Goal: Task Accomplishment & Management: Manage account settings

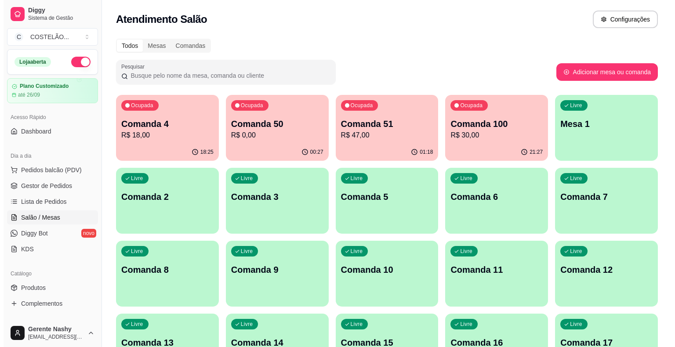
scroll to position [5, 0]
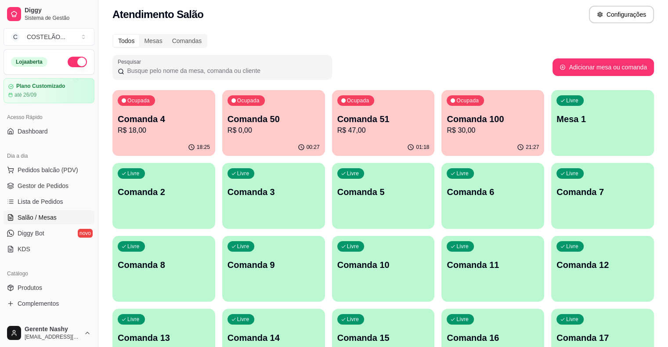
click at [463, 40] on div "Todos Mesas Comandas" at bounding box center [383, 41] width 542 height 14
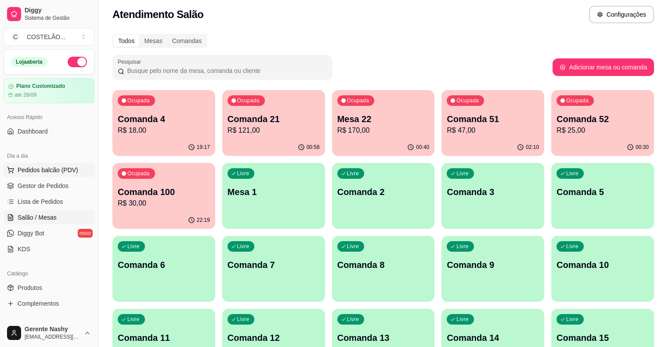
click at [48, 174] on span "Pedidos balcão (PDV)" at bounding box center [48, 170] width 61 height 9
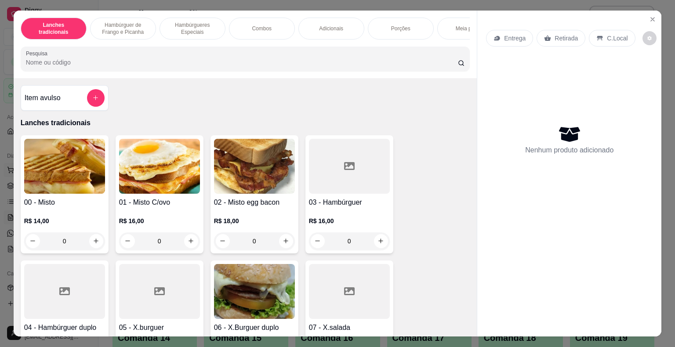
click at [653, 12] on button "Close" at bounding box center [652, 19] width 14 height 14
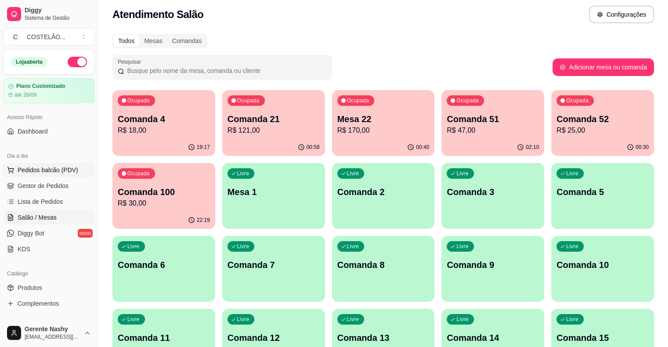
click at [256, 123] on p "Comanda 21" at bounding box center [274, 119] width 92 height 12
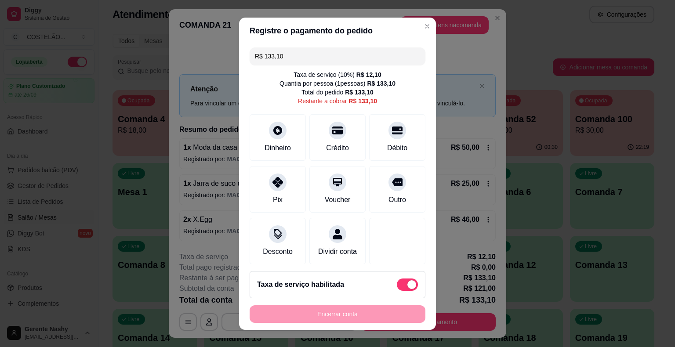
click at [358, 52] on input "R$ 133,10" at bounding box center [337, 56] width 165 height 18
type input "R$ 66,50"
click at [268, 141] on div "Dinheiro" at bounding box center [277, 146] width 29 height 11
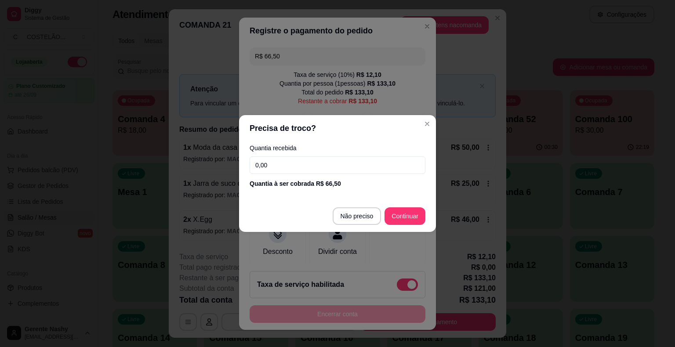
click at [347, 167] on input "0,00" at bounding box center [338, 165] width 176 height 18
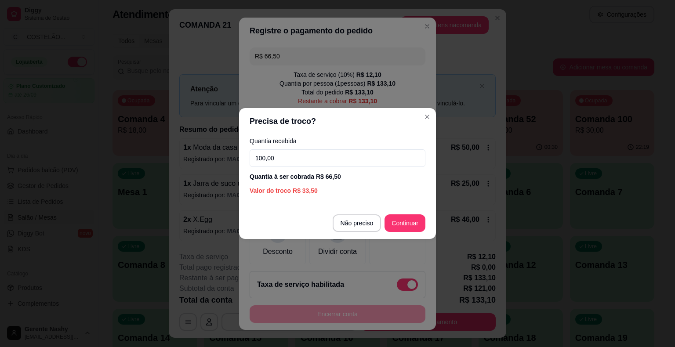
type input "100,00"
click at [369, 225] on div at bounding box center [397, 241] width 56 height 47
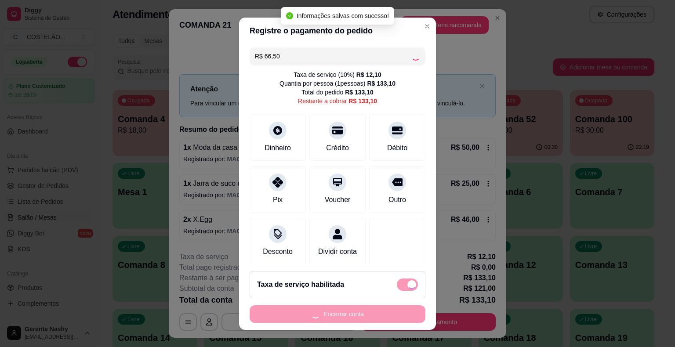
type input "R$ 66,60"
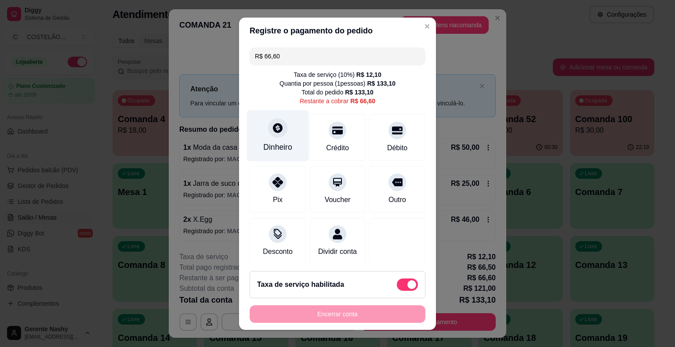
click at [280, 137] on div "Dinheiro" at bounding box center [278, 135] width 62 height 51
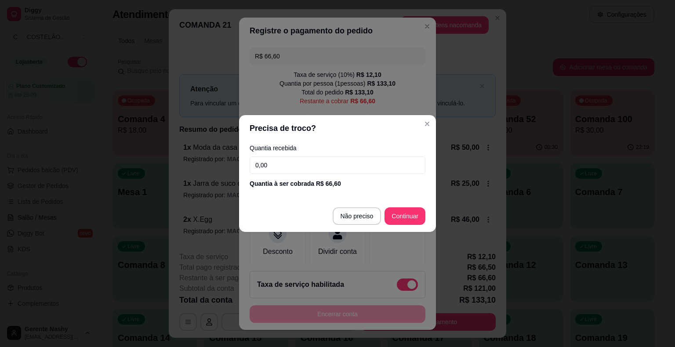
click at [323, 162] on input "0,00" at bounding box center [338, 165] width 176 height 18
click at [543, 33] on div "Registre o pagamento do pedido R$ 66,60 Taxa de serviço ( 10 %) R$ 12,10 Quanti…" at bounding box center [337, 173] width 675 height 347
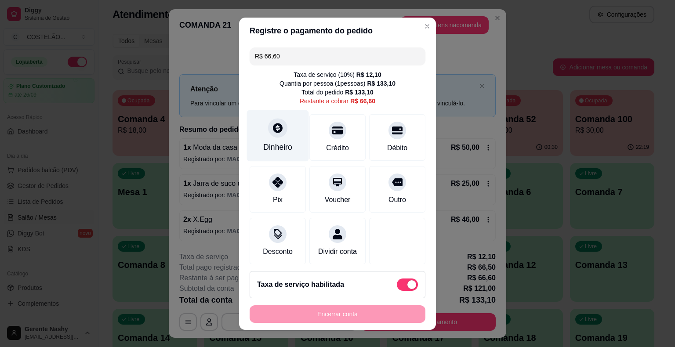
click at [272, 142] on div "Dinheiro" at bounding box center [277, 146] width 29 height 11
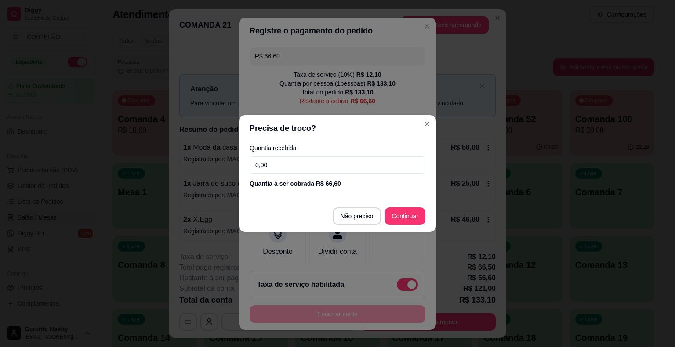
click at [308, 167] on input "0,00" at bounding box center [338, 165] width 176 height 18
type input "70,00"
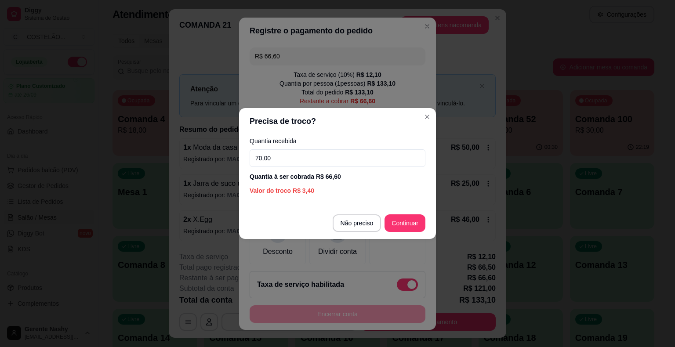
click at [525, 130] on div "Registre o pagamento do pedido R$ 66,60 Taxa de serviço ( 10 %) R$ 12,10 Quanti…" at bounding box center [337, 173] width 675 height 347
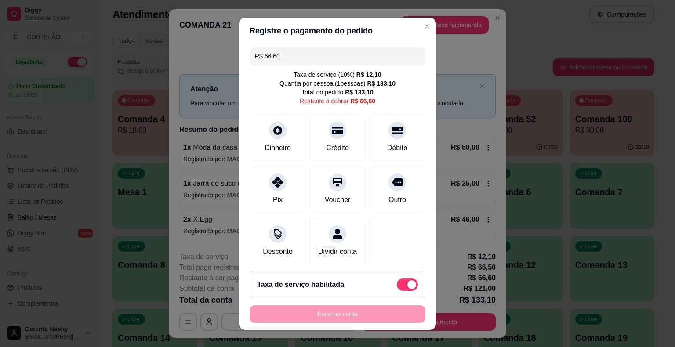
click at [561, 148] on div "**********" at bounding box center [337, 173] width 675 height 347
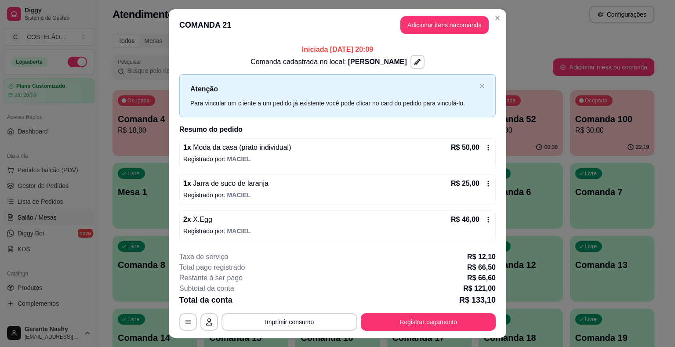
click at [538, 18] on div "Atendimento Salão Configurações" at bounding box center [383, 15] width 542 height 18
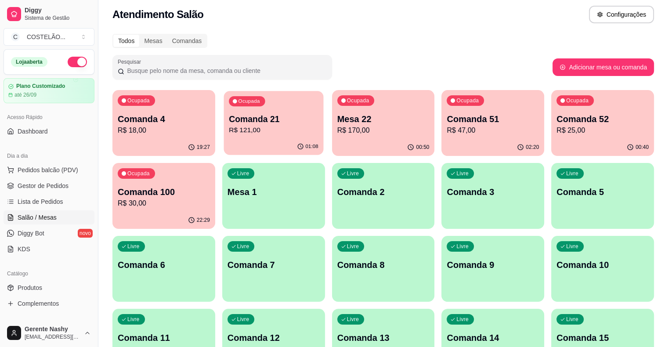
click at [262, 137] on div "Ocupada Comanda 21 R$ 121,00" at bounding box center [274, 114] width 100 height 47
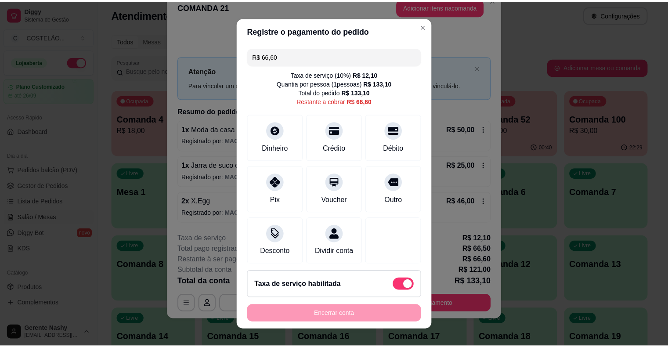
scroll to position [59, 0]
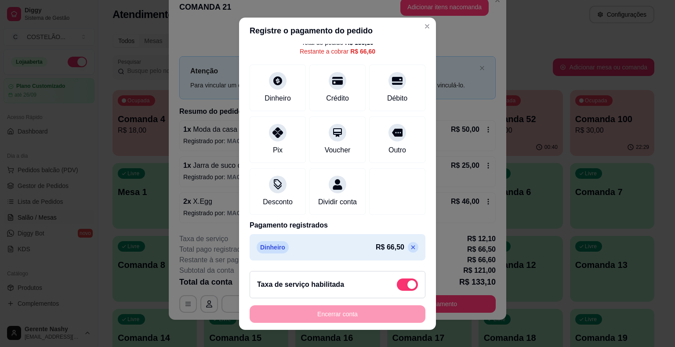
click at [561, 38] on div "**********" at bounding box center [337, 173] width 675 height 347
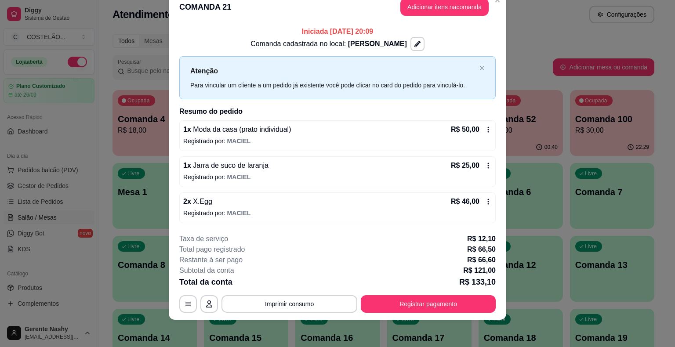
click at [551, 47] on div "Todos Mesas Comandas" at bounding box center [383, 41] width 542 height 14
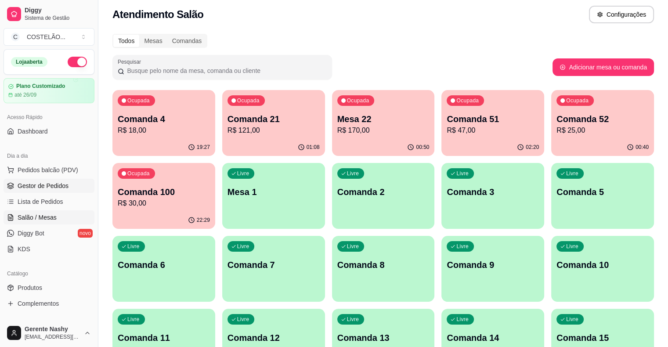
click at [56, 191] on link "Gestor de Pedidos" at bounding box center [49, 186] width 91 height 14
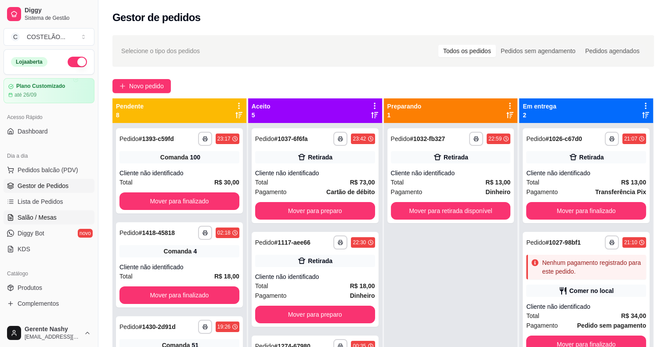
click at [49, 222] on link "Salão / Mesas" at bounding box center [49, 217] width 91 height 14
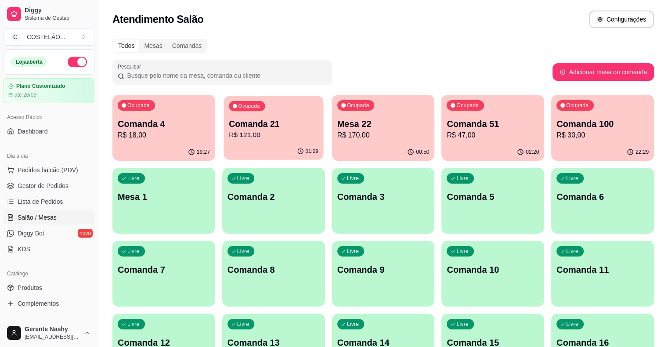
click at [261, 130] on p "R$ 121,00" at bounding box center [274, 135] width 90 height 10
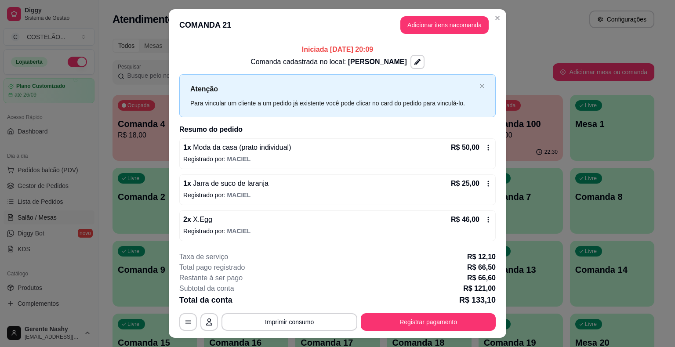
scroll to position [18, 0]
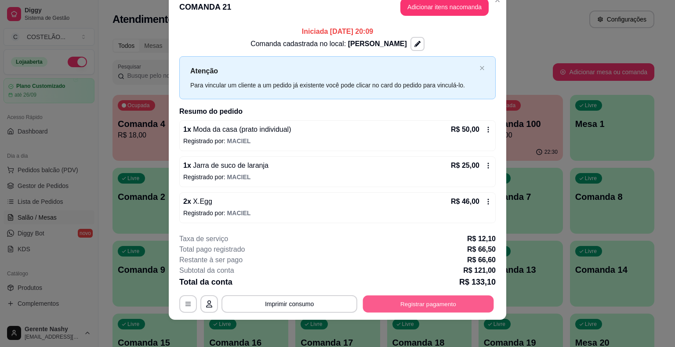
click at [403, 308] on button "Registrar pagamento" at bounding box center [428, 303] width 131 height 17
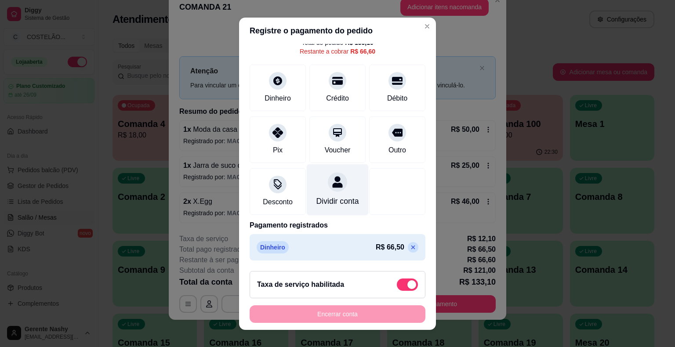
scroll to position [0, 0]
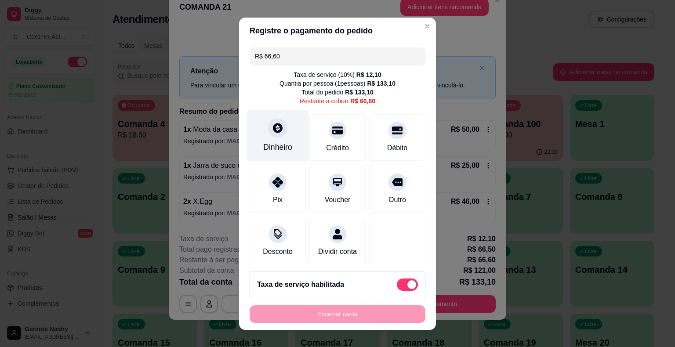
click at [281, 132] on div "Dinheiro" at bounding box center [278, 135] width 62 height 51
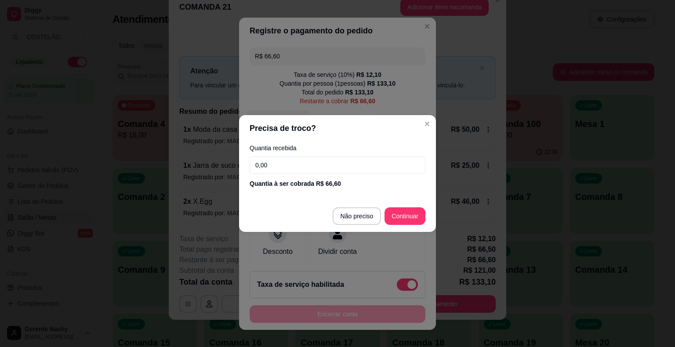
click at [364, 217] on div "R$ 66,60 Taxa de serviço ( 10 %) R$ 12,10 Quantia por pessoa ( 1 pessoas) R$ 13…" at bounding box center [337, 154] width 197 height 220
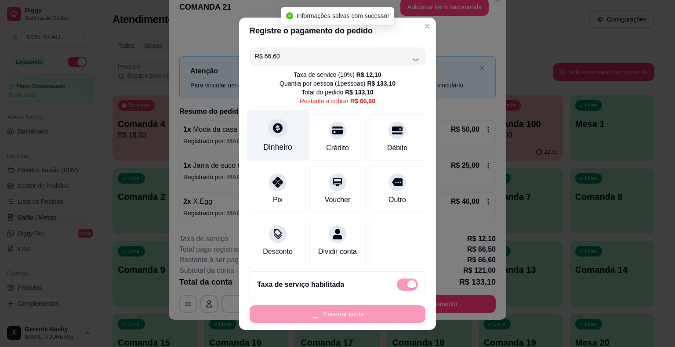
type input "R$ 0,00"
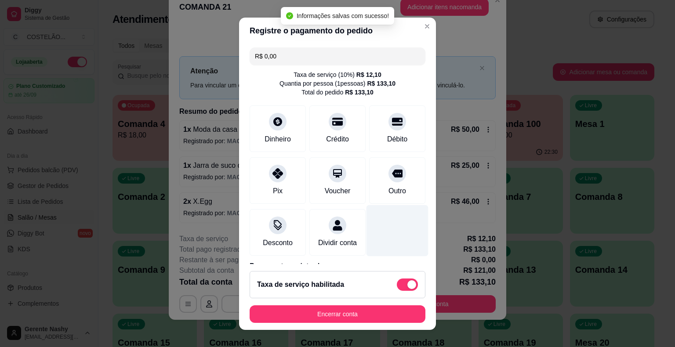
click at [531, 60] on div "**********" at bounding box center [337, 173] width 675 height 347
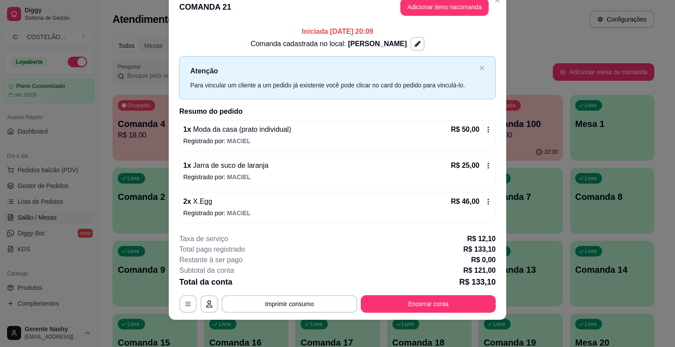
click at [307, 295] on button "Imprimir consumo" at bounding box center [289, 304] width 136 height 18
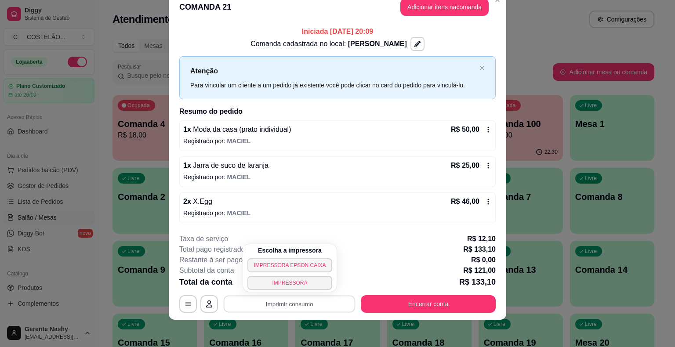
click at [305, 264] on button "IMPRESSORA EPSON CAIXA" at bounding box center [289, 265] width 84 height 14
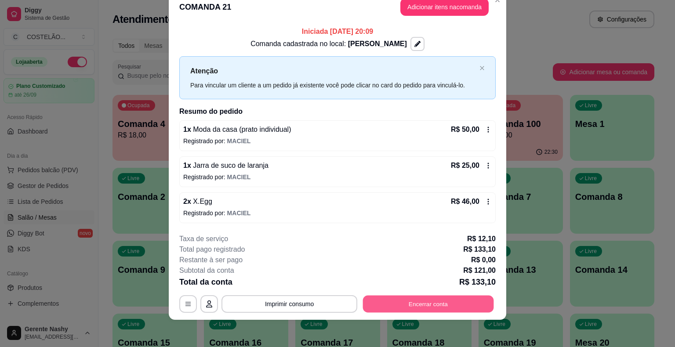
click at [457, 304] on button "Encerrar conta" at bounding box center [428, 303] width 131 height 17
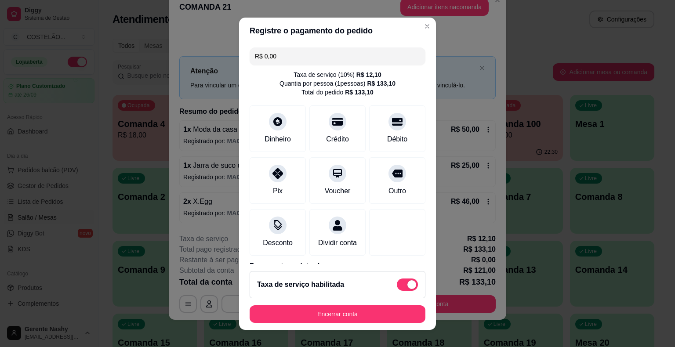
click at [368, 319] on button "Encerrar conta" at bounding box center [338, 314] width 176 height 18
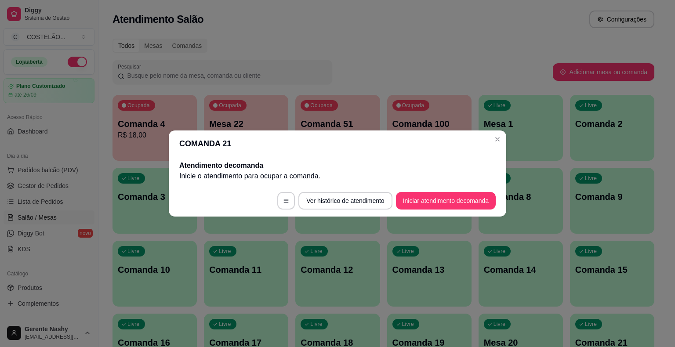
click at [503, 9] on div "Atendimento Salão Configurações" at bounding box center [383, 16] width 570 height 33
